Goal: Task Accomplishment & Management: Complete application form

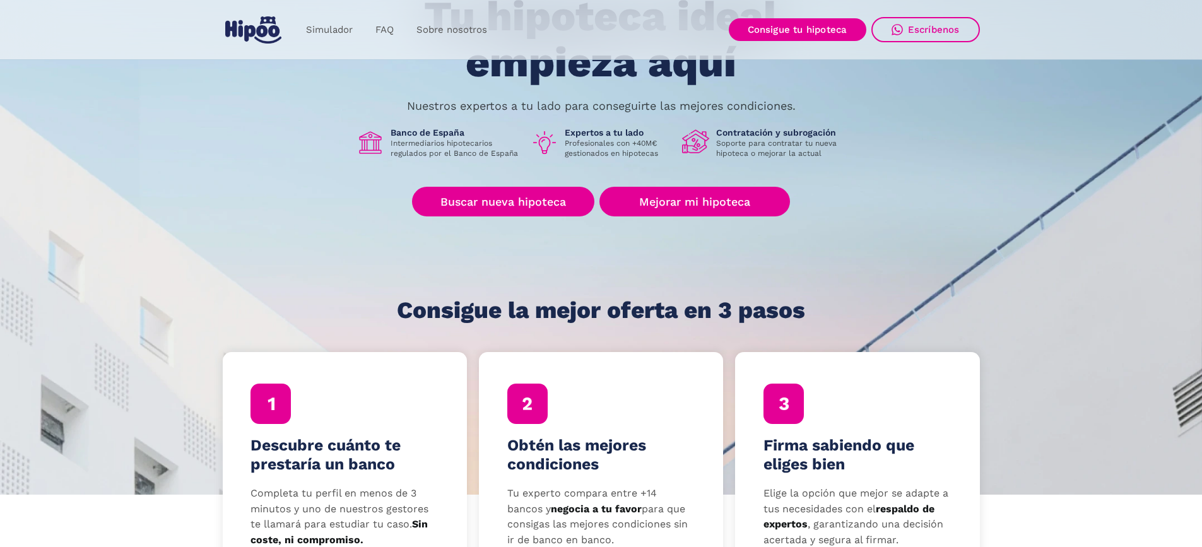
scroll to position [63, 0]
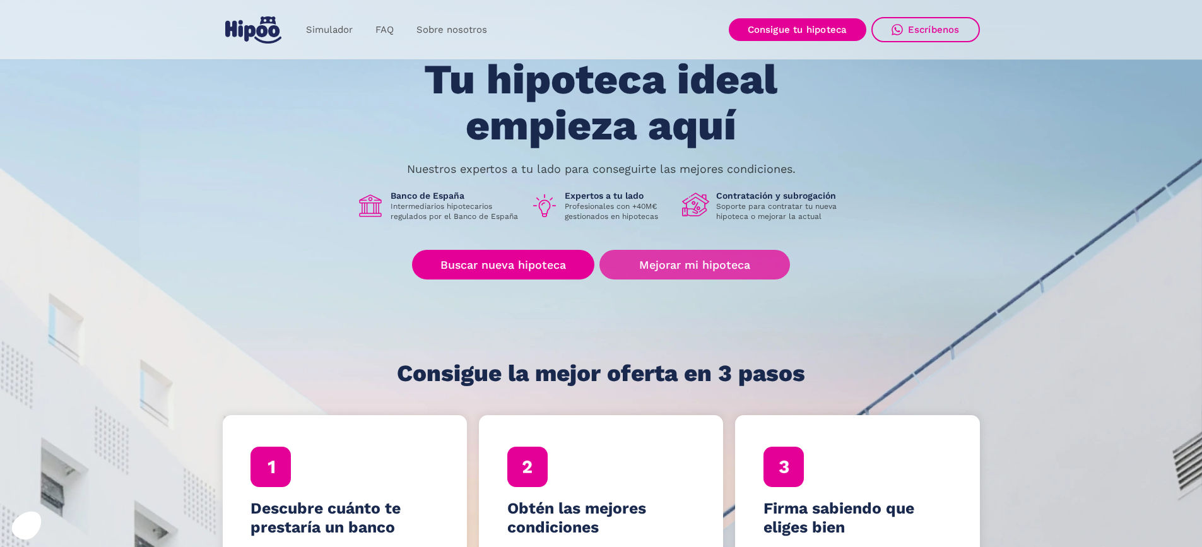
click at [686, 266] on link "Mejorar mi hipoteca" at bounding box center [694, 265] width 190 height 30
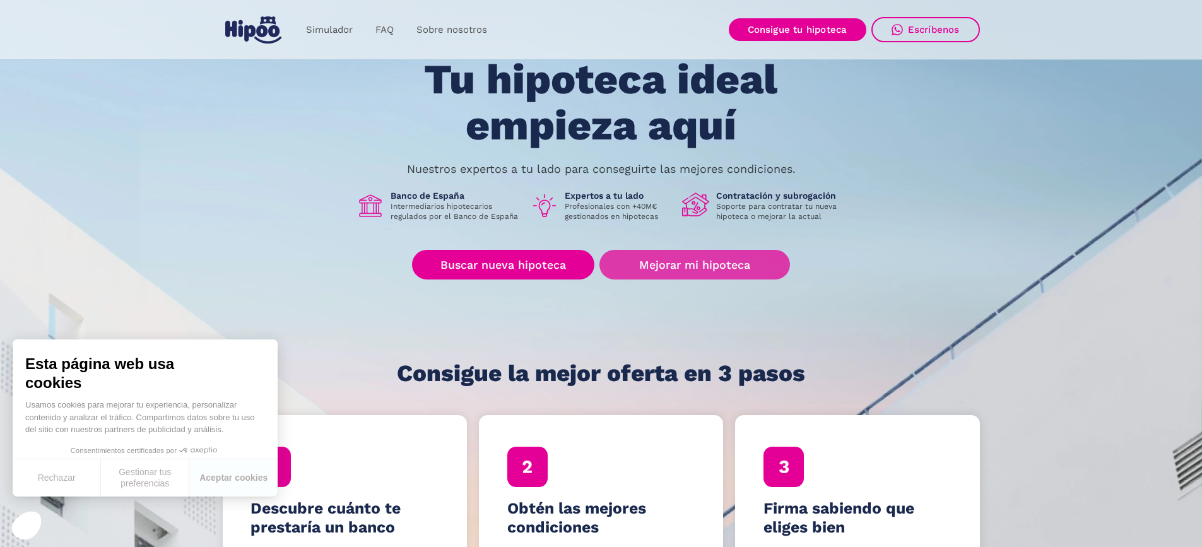
click at [651, 261] on link "Mejorar mi hipoteca" at bounding box center [694, 265] width 190 height 30
